Goal: Check status: Check status

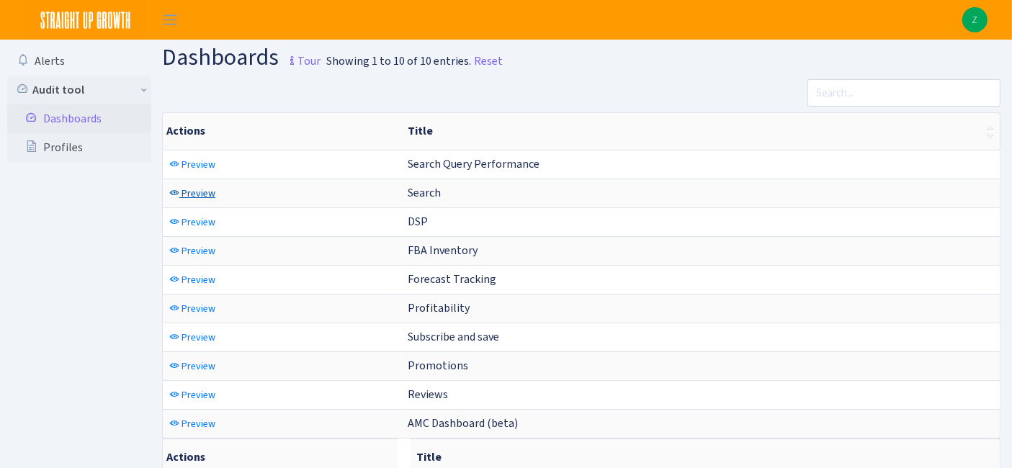
drag, startPoint x: 202, startPoint y: 194, endPoint x: 440, endPoint y: 49, distance: 279.3
click at [202, 194] on span "Preview" at bounding box center [198, 194] width 34 height 14
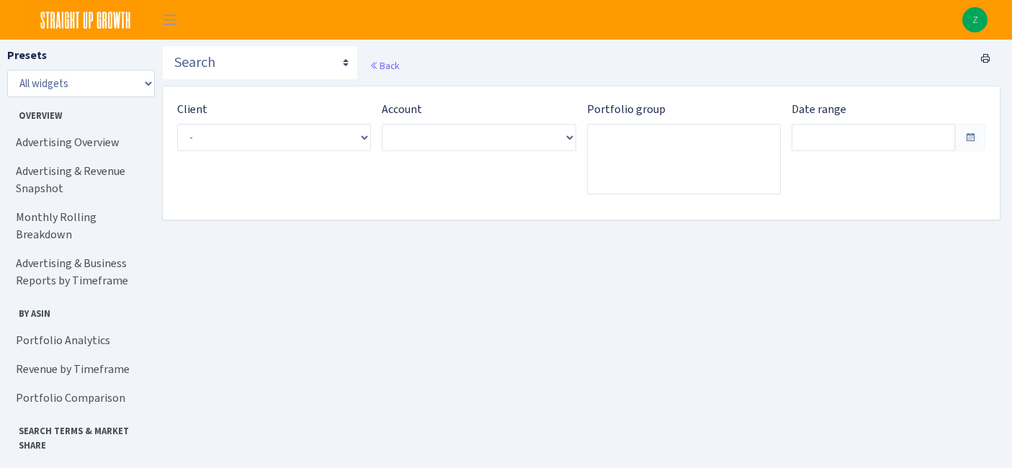
type input "[DATE] - [DATE]"
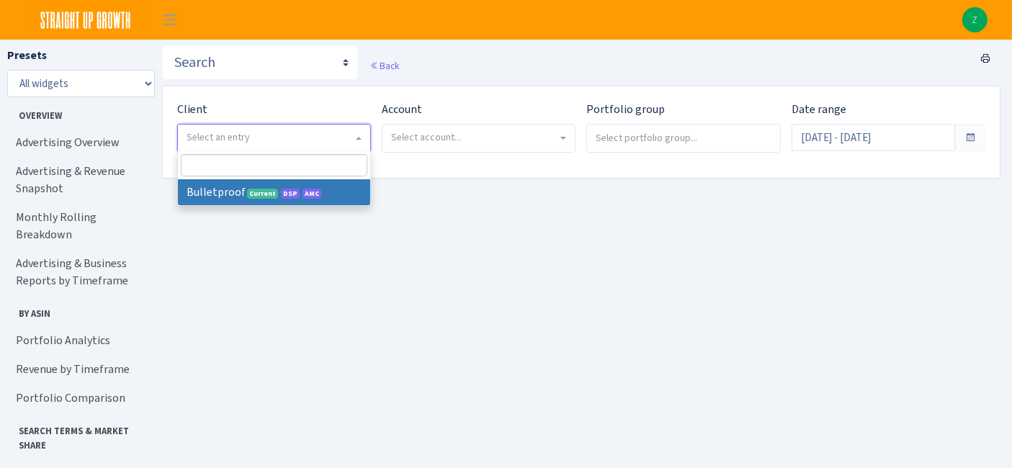
click at [311, 143] on span "Select an entry" at bounding box center [270, 137] width 166 height 14
select select "409"
select select
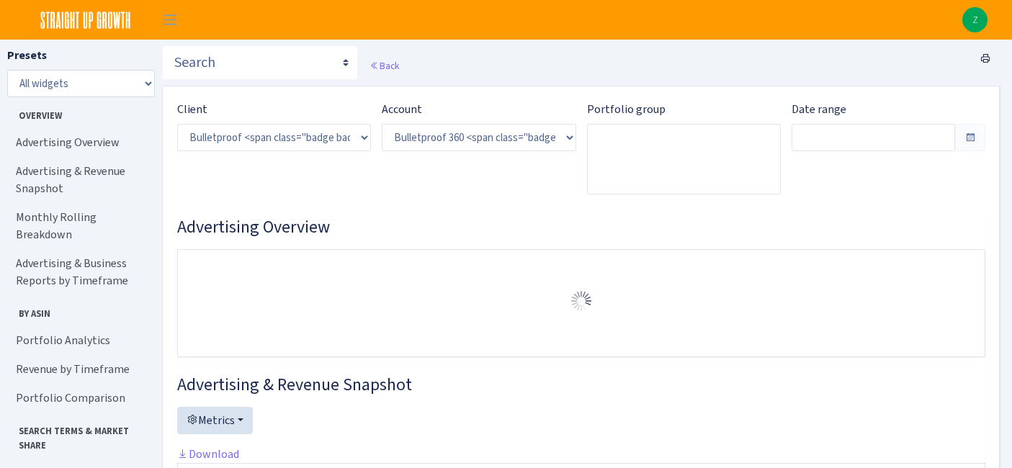
select select "3235730245795869"
type input "[DATE] - [DATE]"
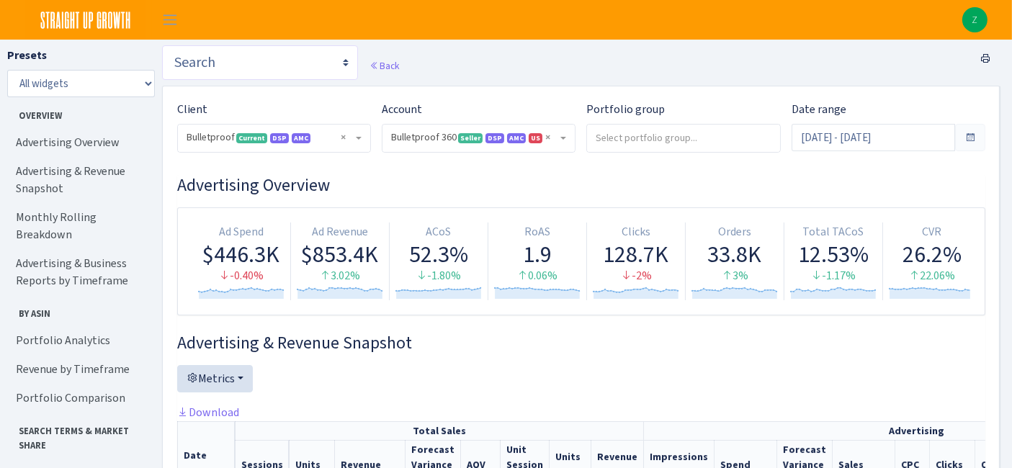
click at [250, 68] on select "Search Query Performance Search DSP FBA Inventory Forecast Tracking Profitabili…" at bounding box center [260, 62] width 196 height 35
select select "https://straightupgrowth.com/admin/dashboard/7/show"
click at [162, 45] on select "Search Query Performance Search DSP FBA Inventory Forecast Tracking Profitabili…" at bounding box center [260, 62] width 196 height 35
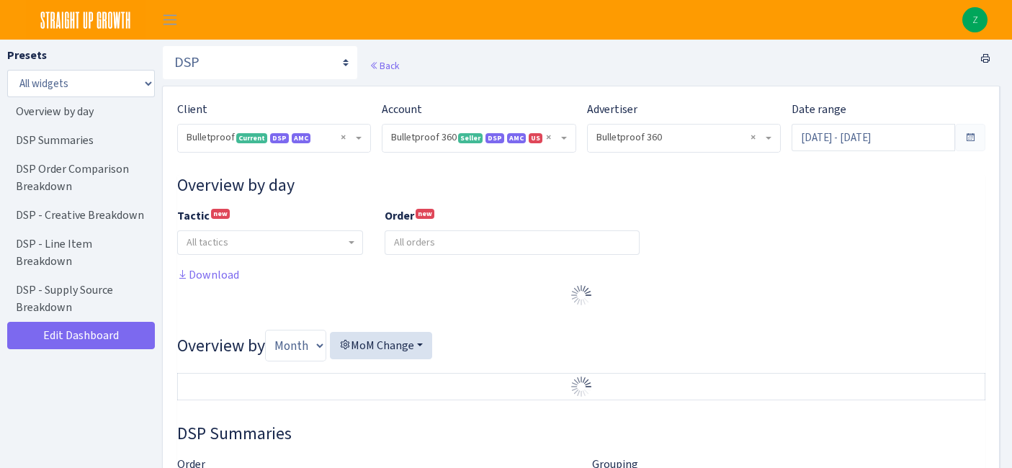
select select "3235730245795869"
select select "2888625790301"
select select
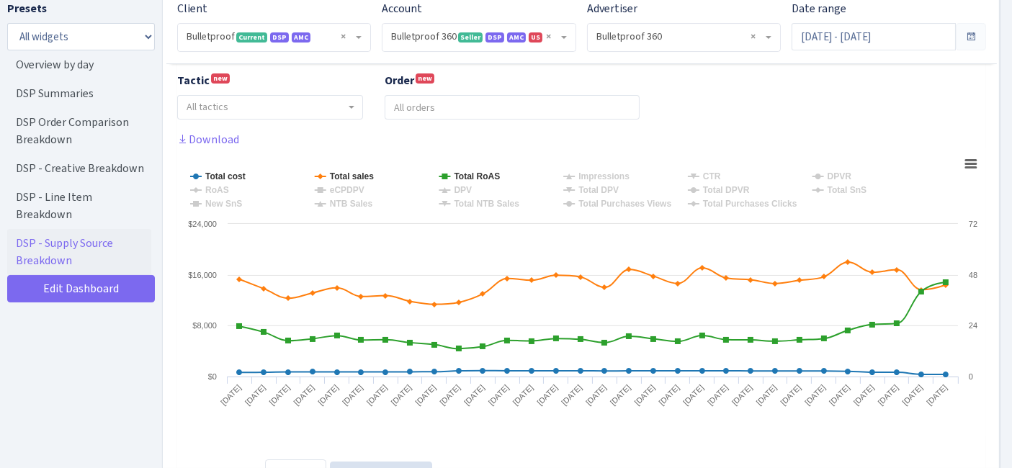
scroll to position [160, 0]
